Goal: Task Accomplishment & Management: Use online tool/utility

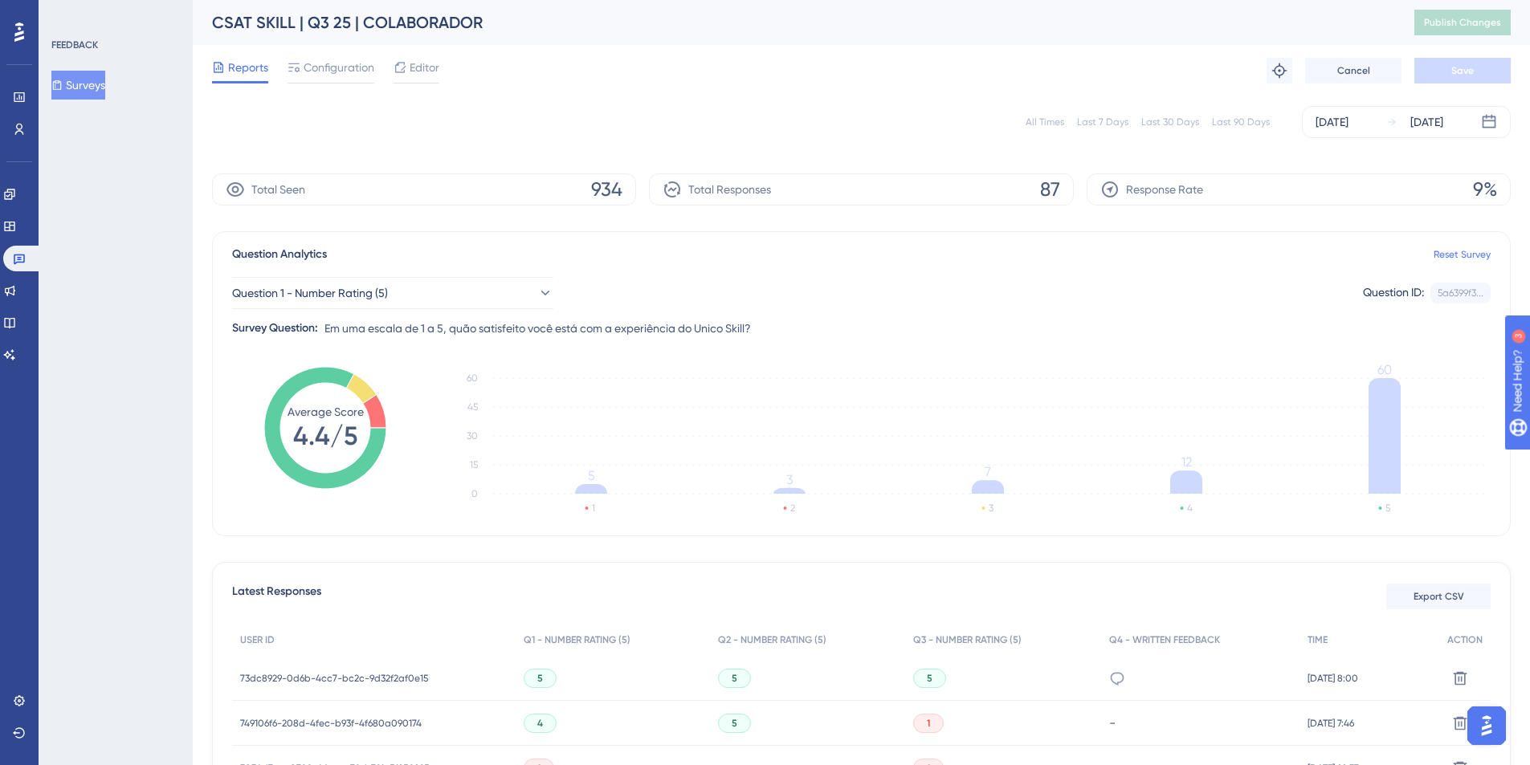
click at [285, 62] on div "Reports Configuration Editor" at bounding box center [325, 71] width 227 height 26
click at [320, 68] on span "Configuration" at bounding box center [339, 67] width 71 height 19
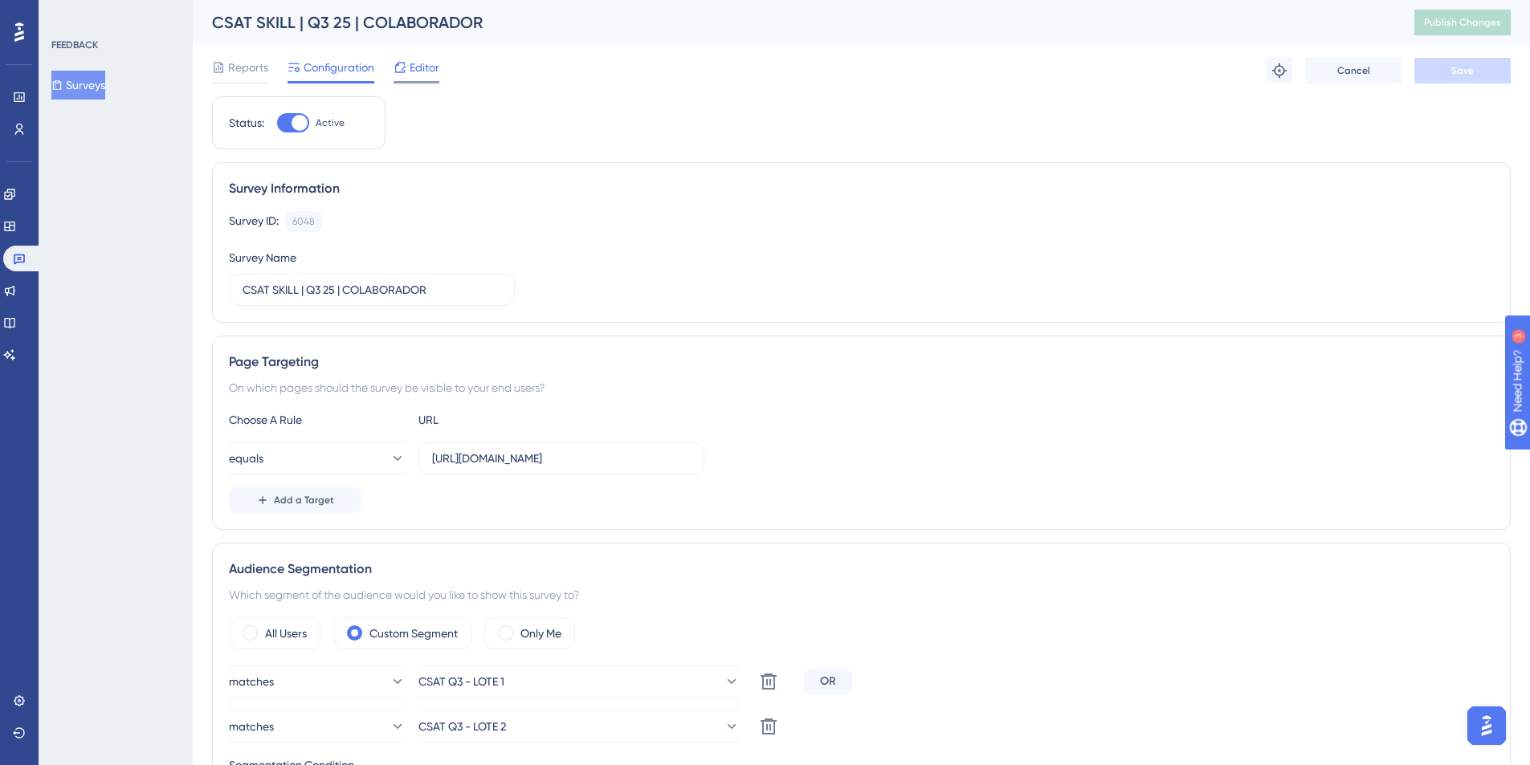
click at [426, 63] on span "Editor" at bounding box center [425, 67] width 30 height 19
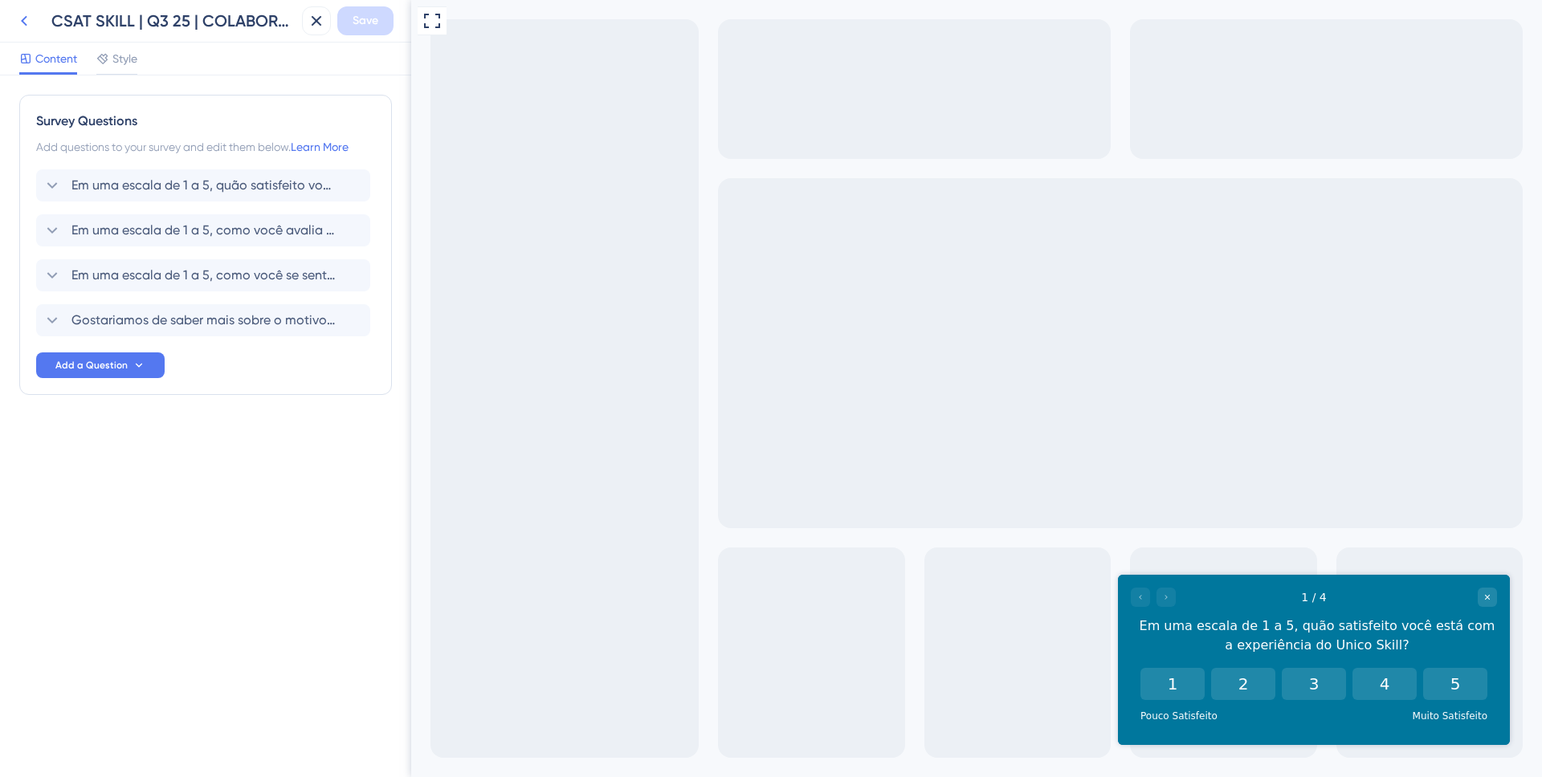
click at [30, 21] on icon at bounding box center [23, 20] width 19 height 19
